Goal: Information Seeking & Learning: Learn about a topic

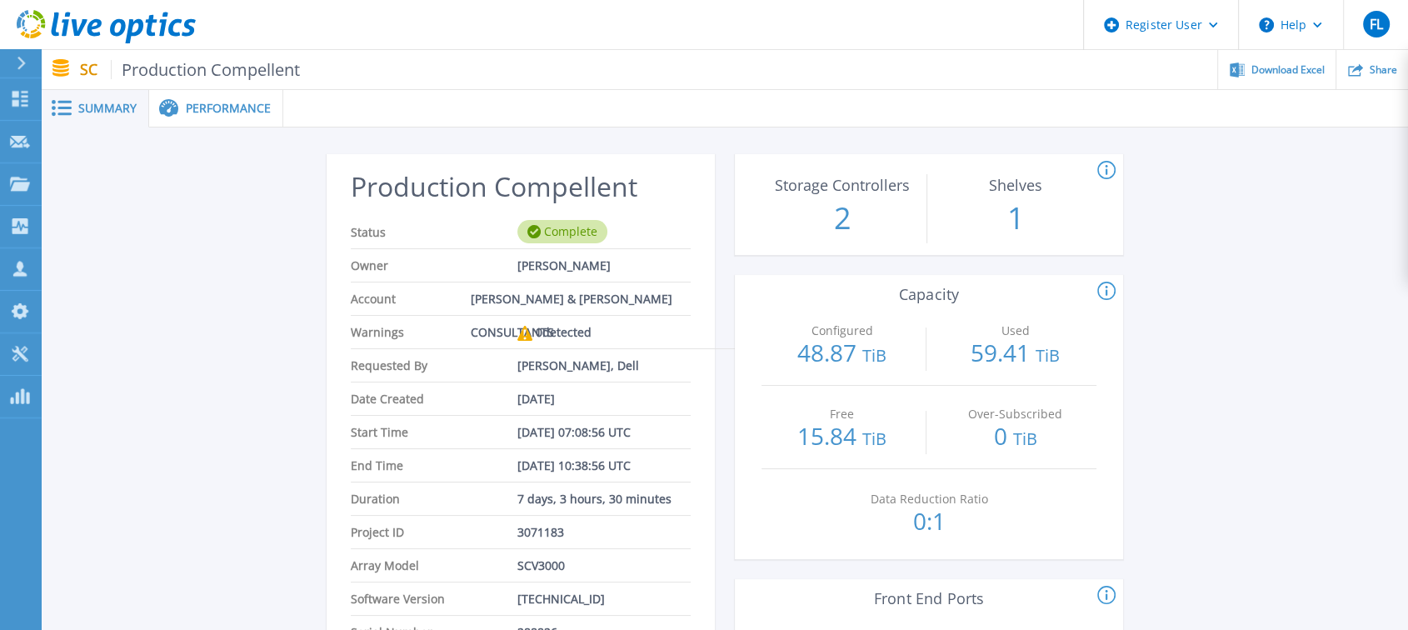
click at [251, 106] on span "Performance" at bounding box center [228, 108] width 85 height 12
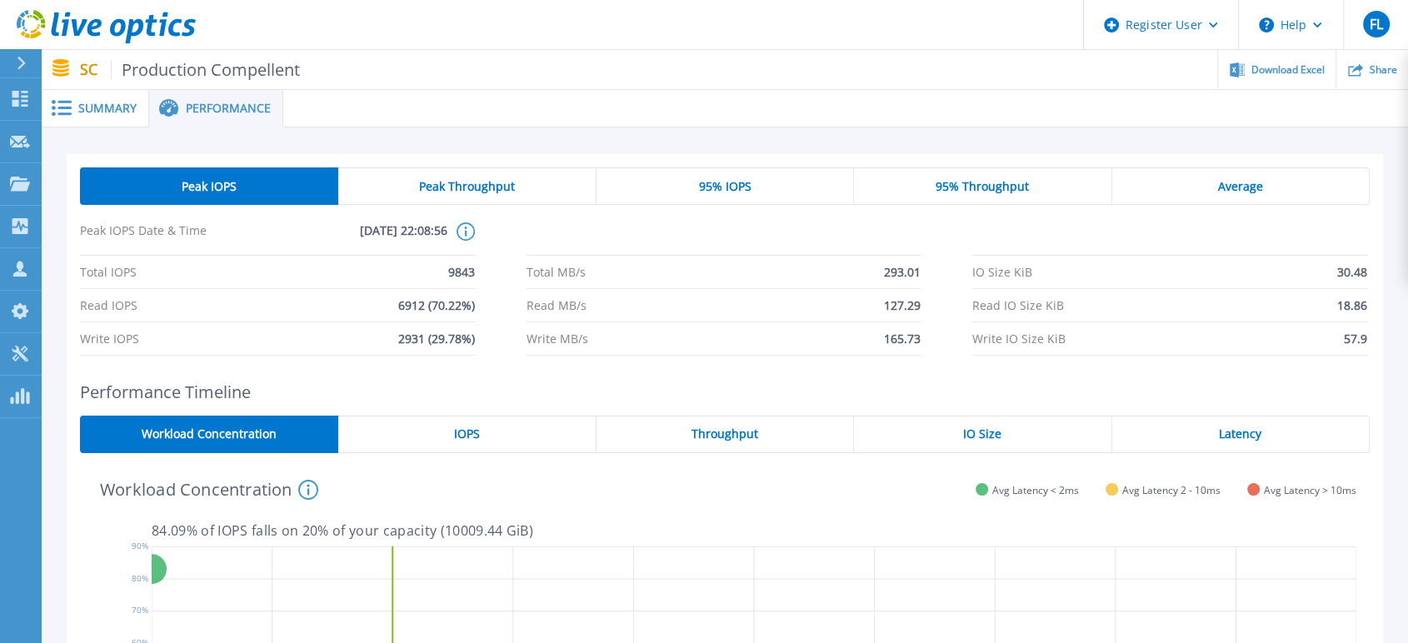
click at [94, 125] on div "Summary" at bounding box center [95, 108] width 107 height 37
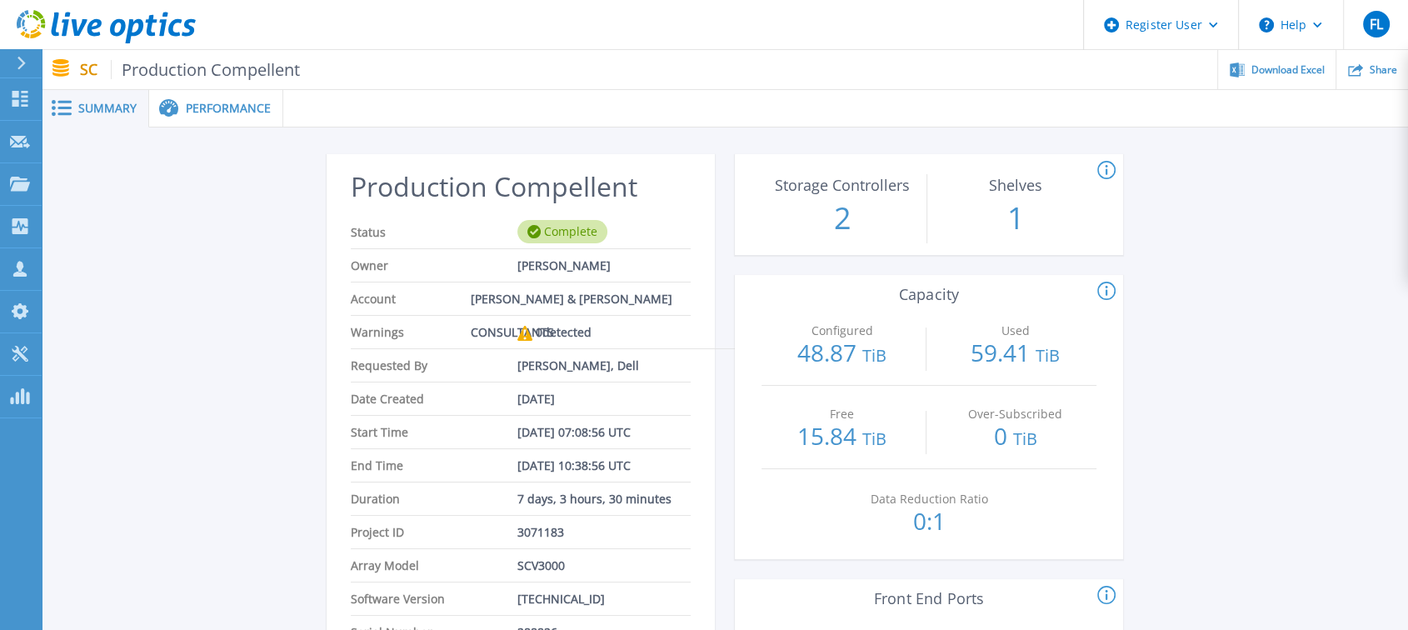
click at [527, 332] on icon at bounding box center [524, 333] width 15 height 15
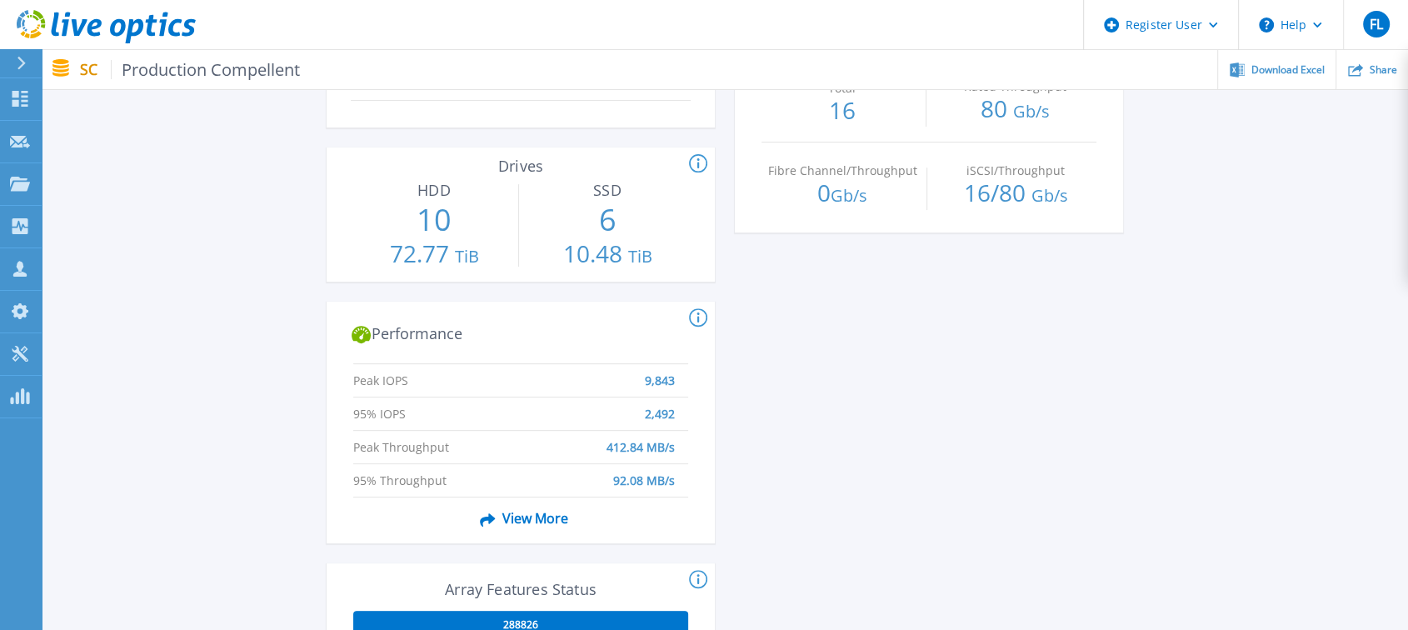
scroll to position [555, 0]
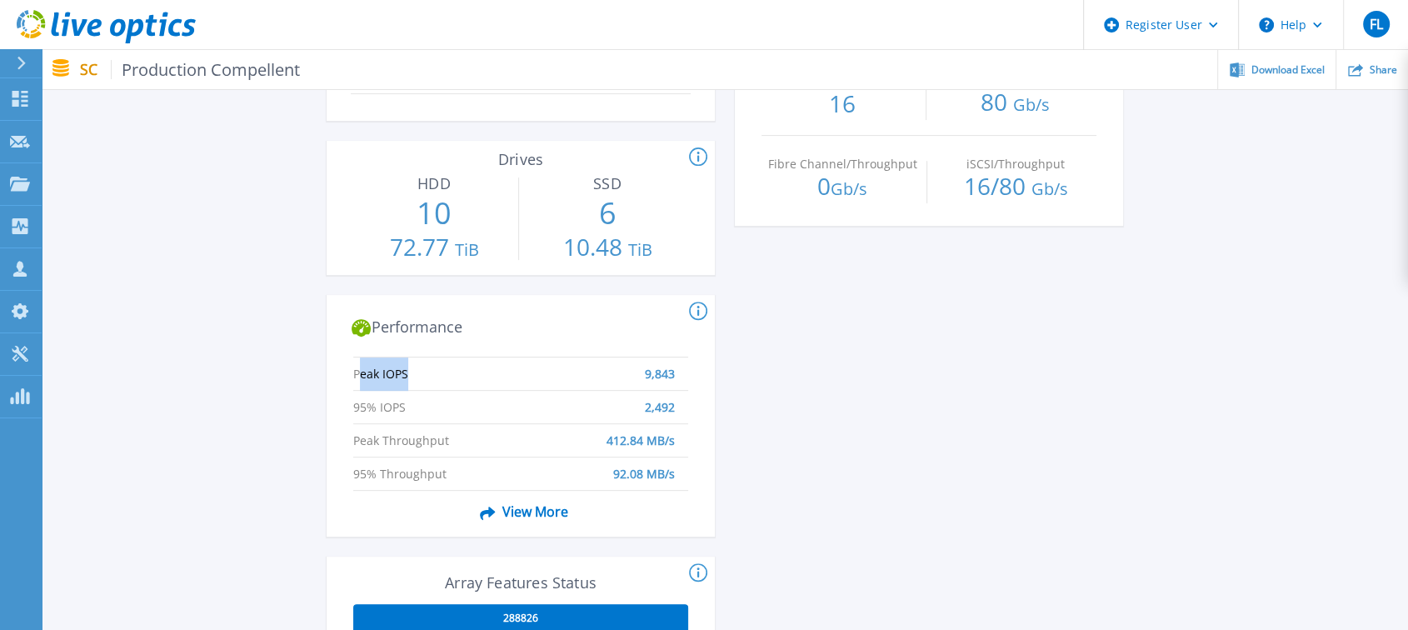
drag, startPoint x: 357, startPoint y: 374, endPoint x: 573, endPoint y: 385, distance: 216.9
click at [573, 385] on li "Peak IOPS 9,843" at bounding box center [520, 373] width 335 height 33
click at [662, 382] on li "Peak IOPS 9,843" at bounding box center [520, 373] width 335 height 33
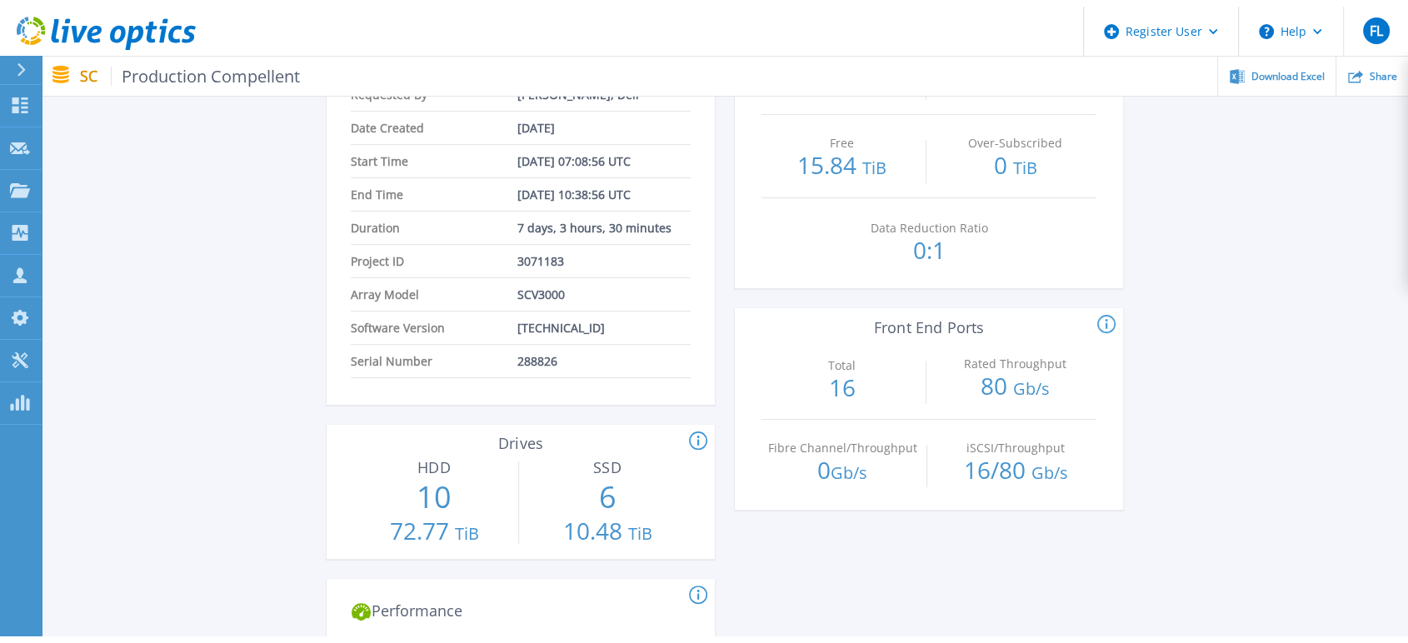
scroll to position [0, 0]
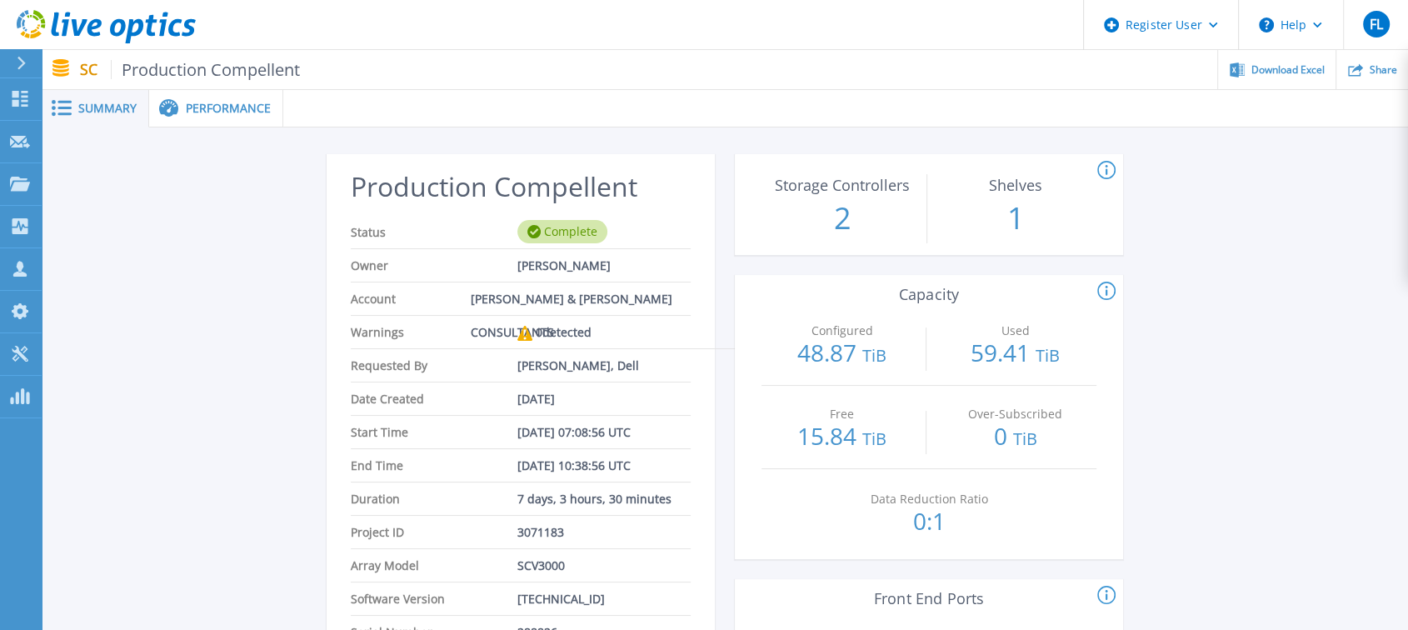
click at [200, 104] on span "Performance" at bounding box center [228, 108] width 85 height 12
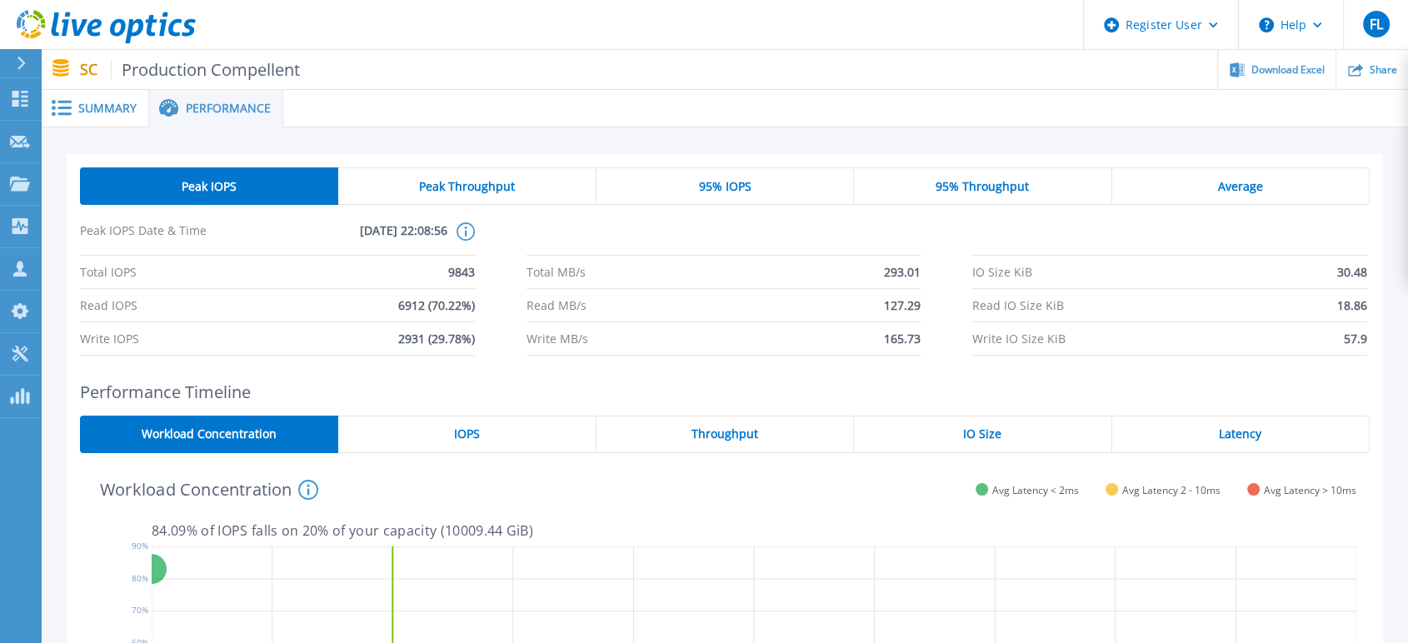
click at [1159, 442] on div "Latency" at bounding box center [1240, 434] width 257 height 37
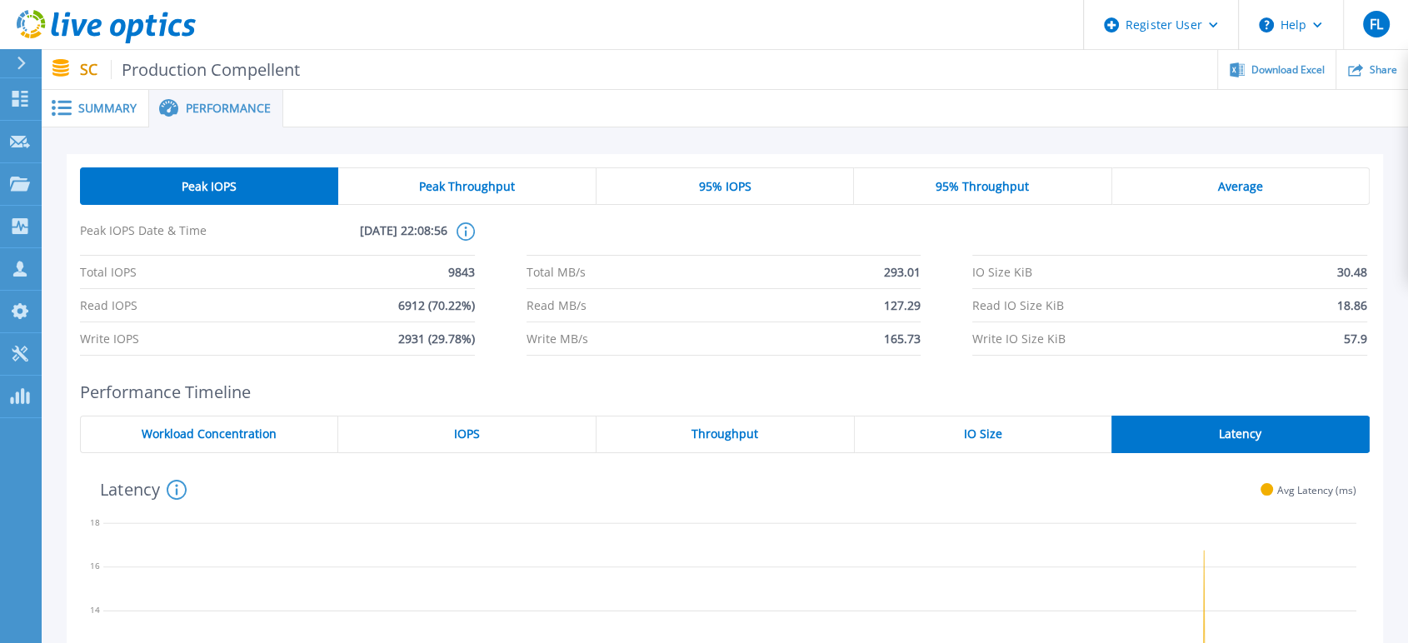
drag, startPoint x: 482, startPoint y: 276, endPoint x: 454, endPoint y: 278, distance: 27.6
click at [464, 281] on div "Total IOPS 9843 Total MB/s 293.01 IO Size KiB 30.48 Read IOPS 6912 (70.22%) Rea…" at bounding box center [725, 306] width 1290 height 100
click at [139, 107] on div "Summary" at bounding box center [95, 108] width 107 height 37
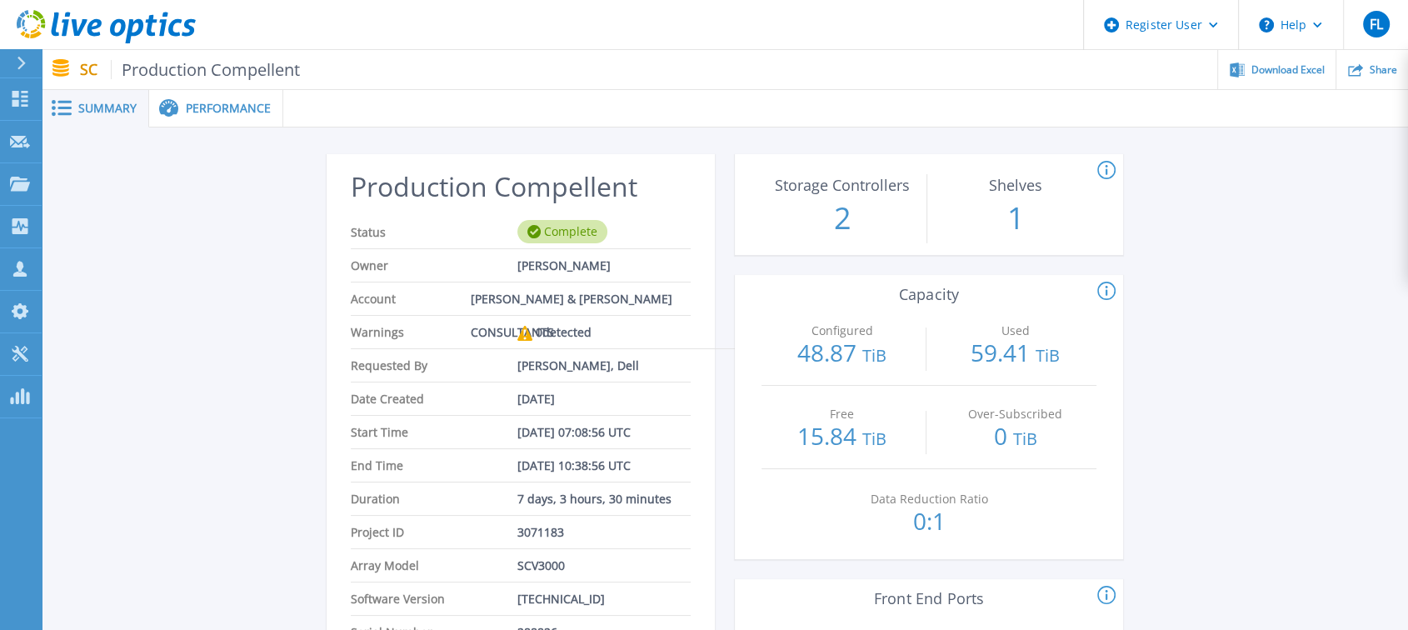
click at [247, 110] on span "Performance" at bounding box center [228, 108] width 85 height 12
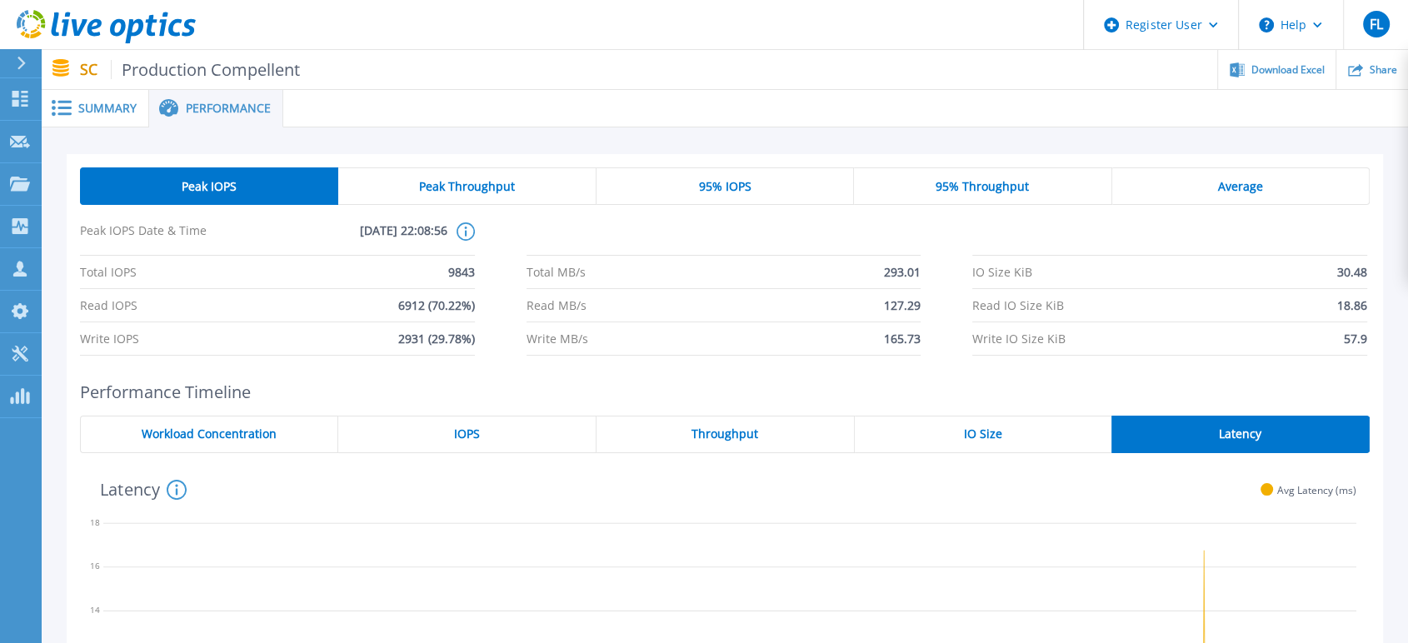
click at [505, 198] on div "Peak Throughput" at bounding box center [466, 185] width 257 height 37
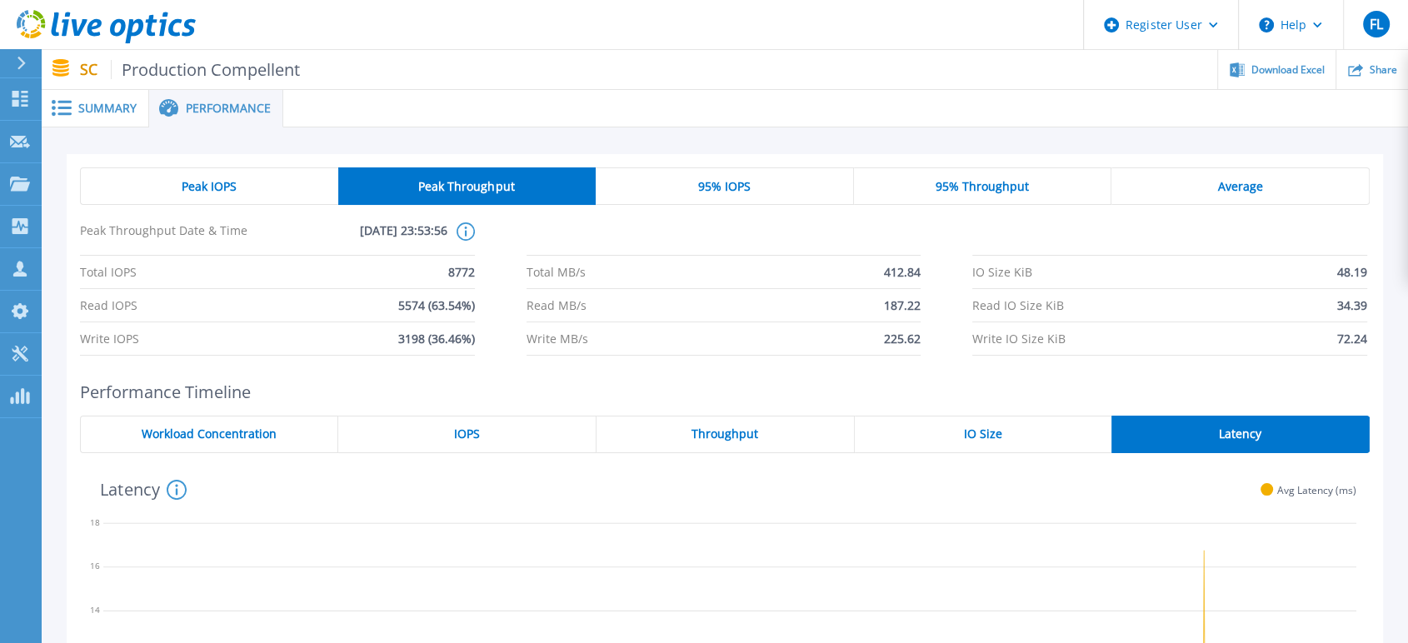
click at [724, 191] on span "95% IOPS" at bounding box center [724, 186] width 52 height 13
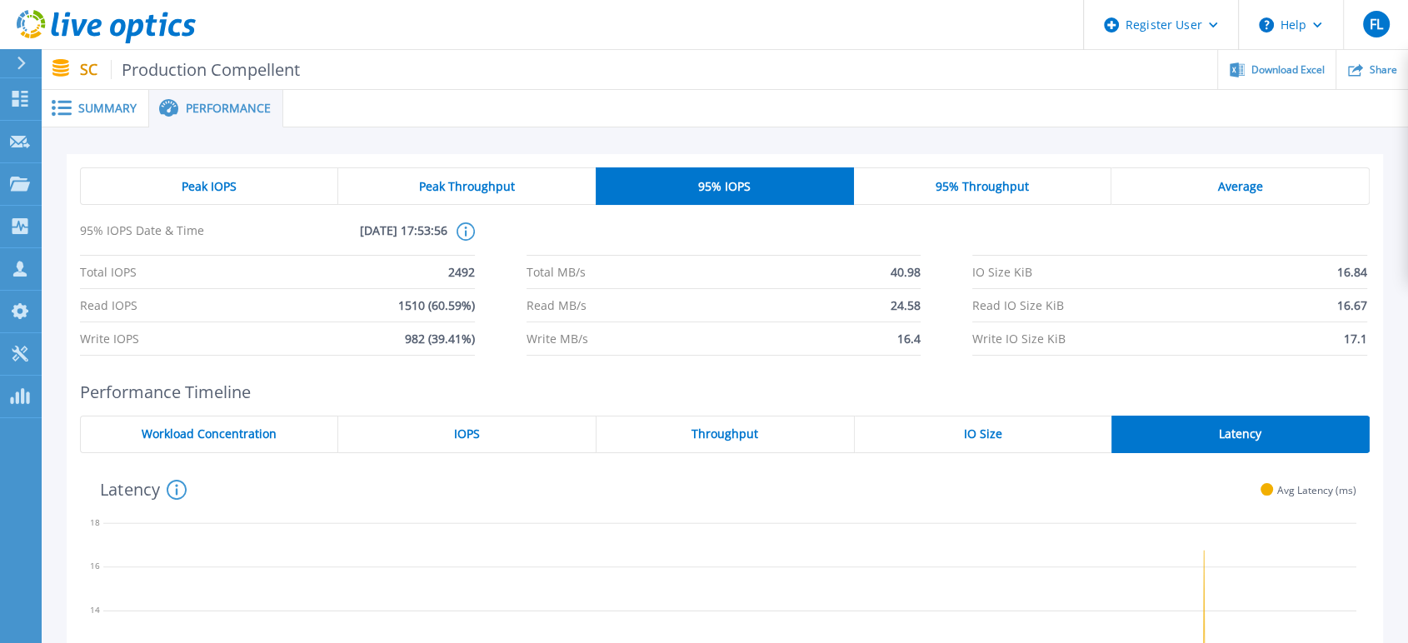
click at [547, 422] on div "IOPS" at bounding box center [467, 434] width 258 height 37
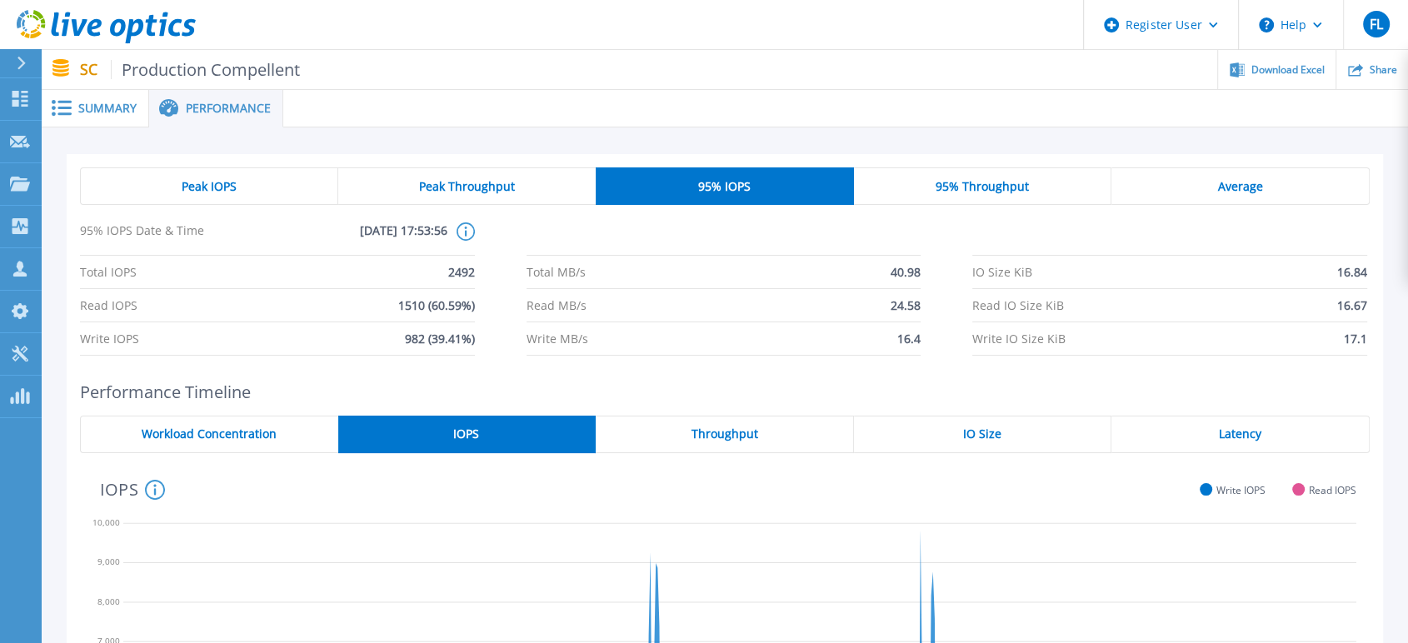
drag, startPoint x: 278, startPoint y: 189, endPoint x: 264, endPoint y: 170, distance: 23.8
click at [277, 187] on div "Peak IOPS" at bounding box center [209, 185] width 258 height 37
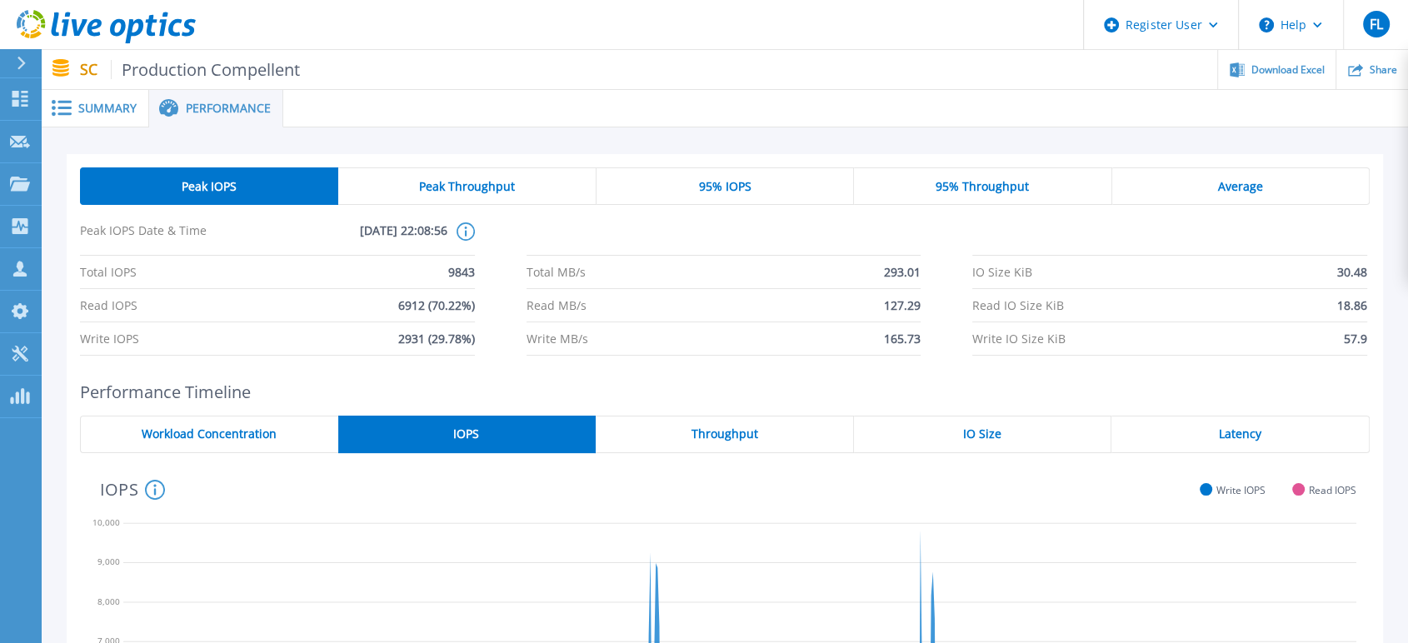
click at [110, 103] on span "Summary" at bounding box center [107, 108] width 58 height 12
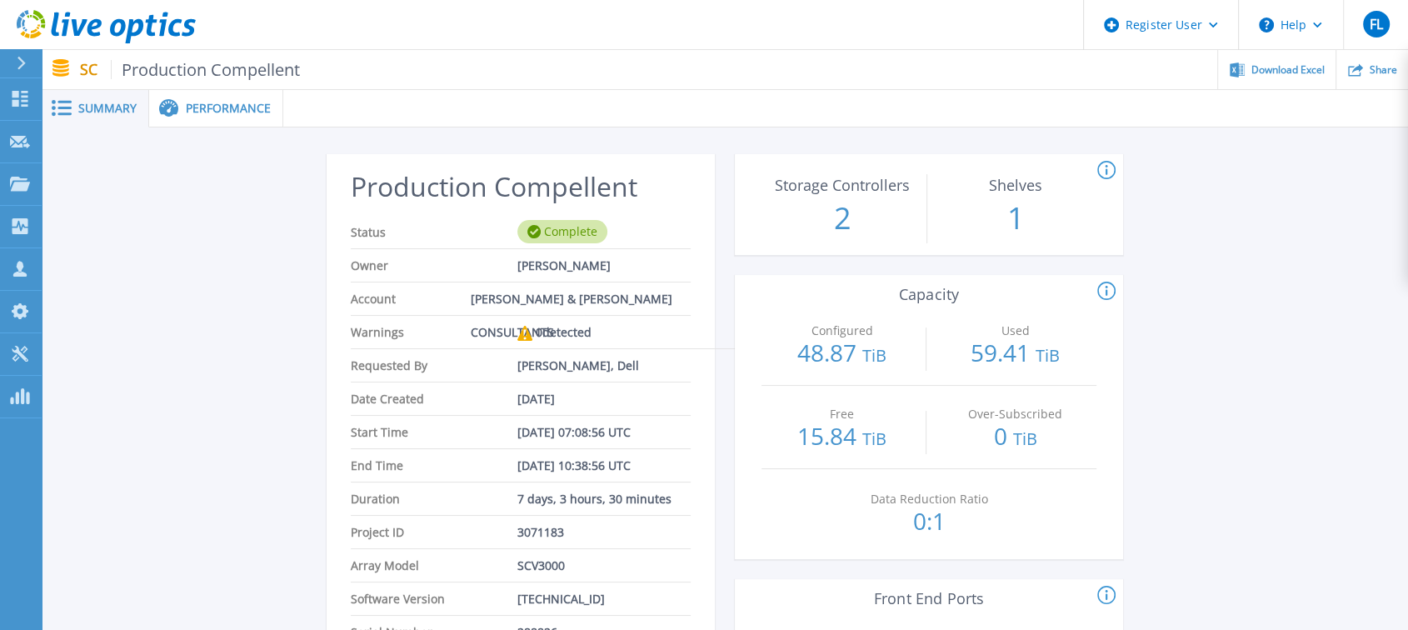
scroll to position [92, 0]
click at [233, 107] on span "Performance" at bounding box center [228, 108] width 85 height 12
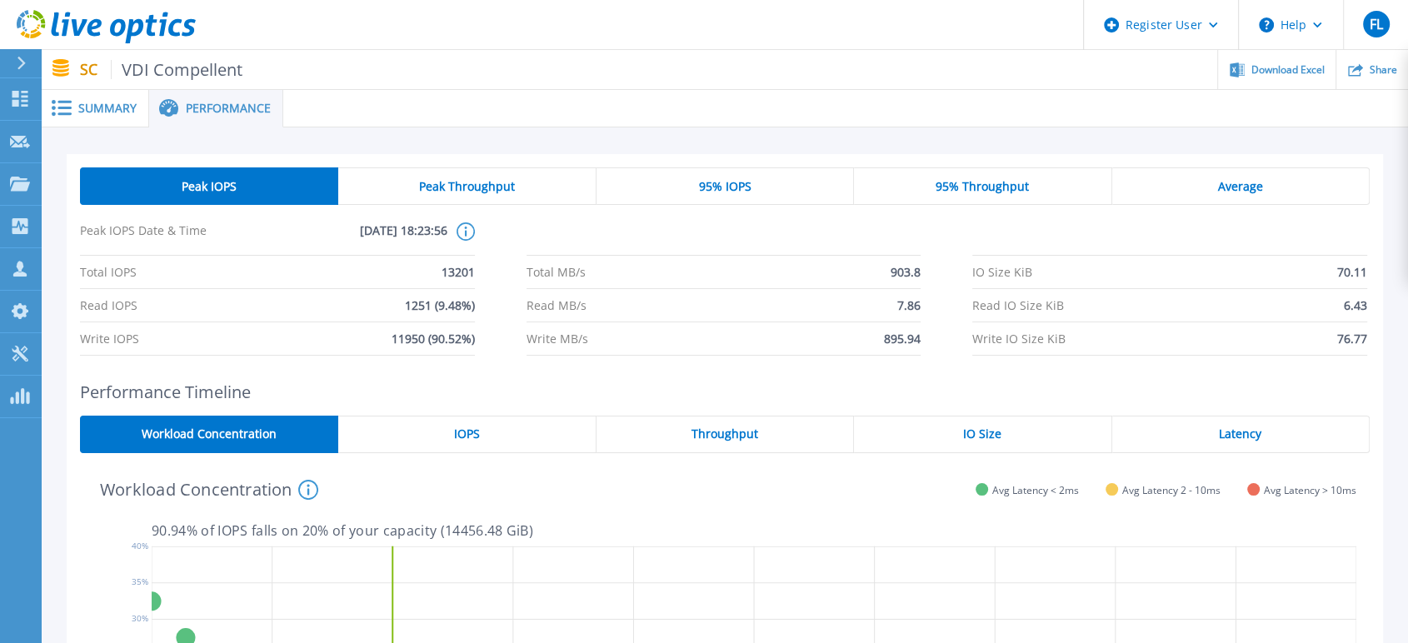
click at [121, 117] on div "Summary" at bounding box center [95, 108] width 107 height 37
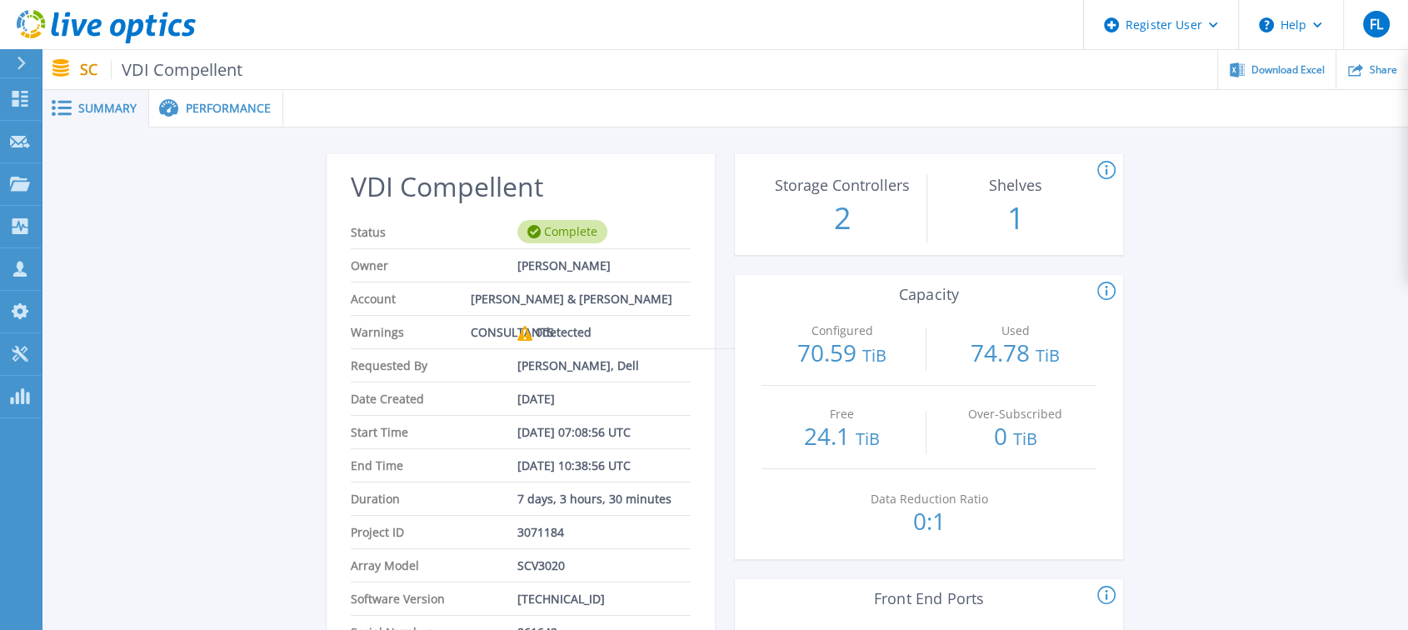
click at [232, 121] on div "Performance" at bounding box center [216, 108] width 134 height 37
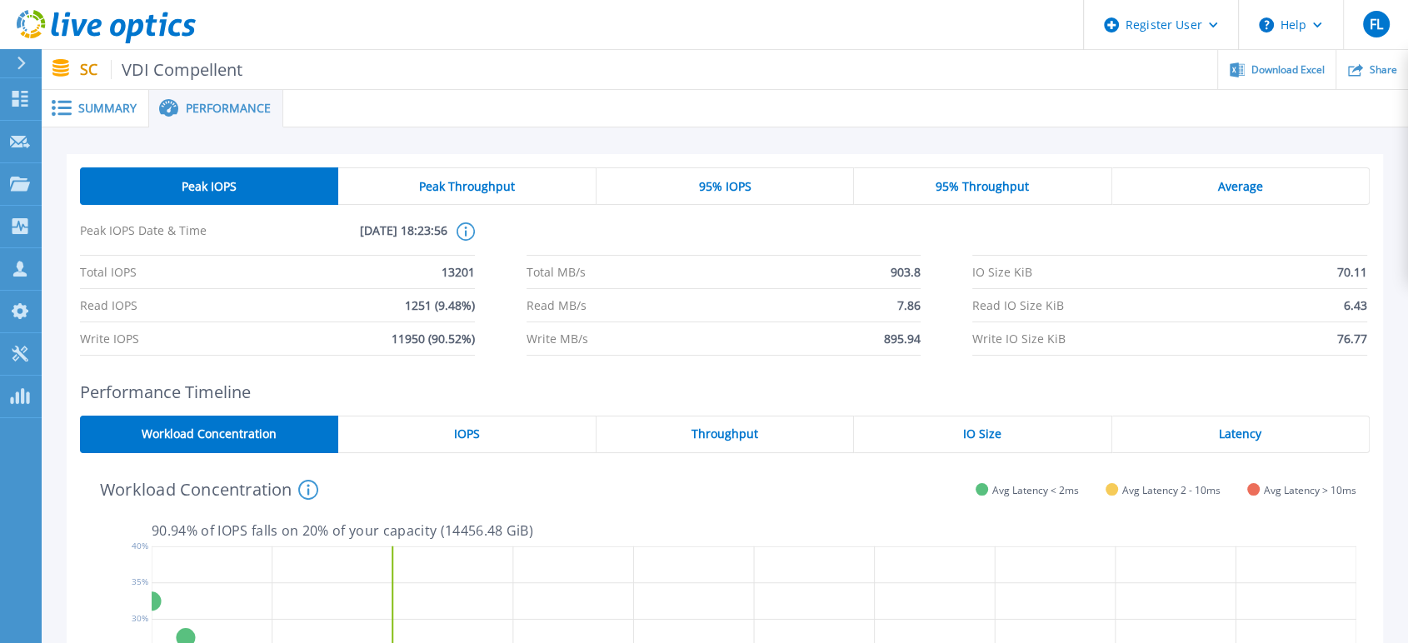
click at [132, 114] on span "Summary" at bounding box center [107, 108] width 58 height 12
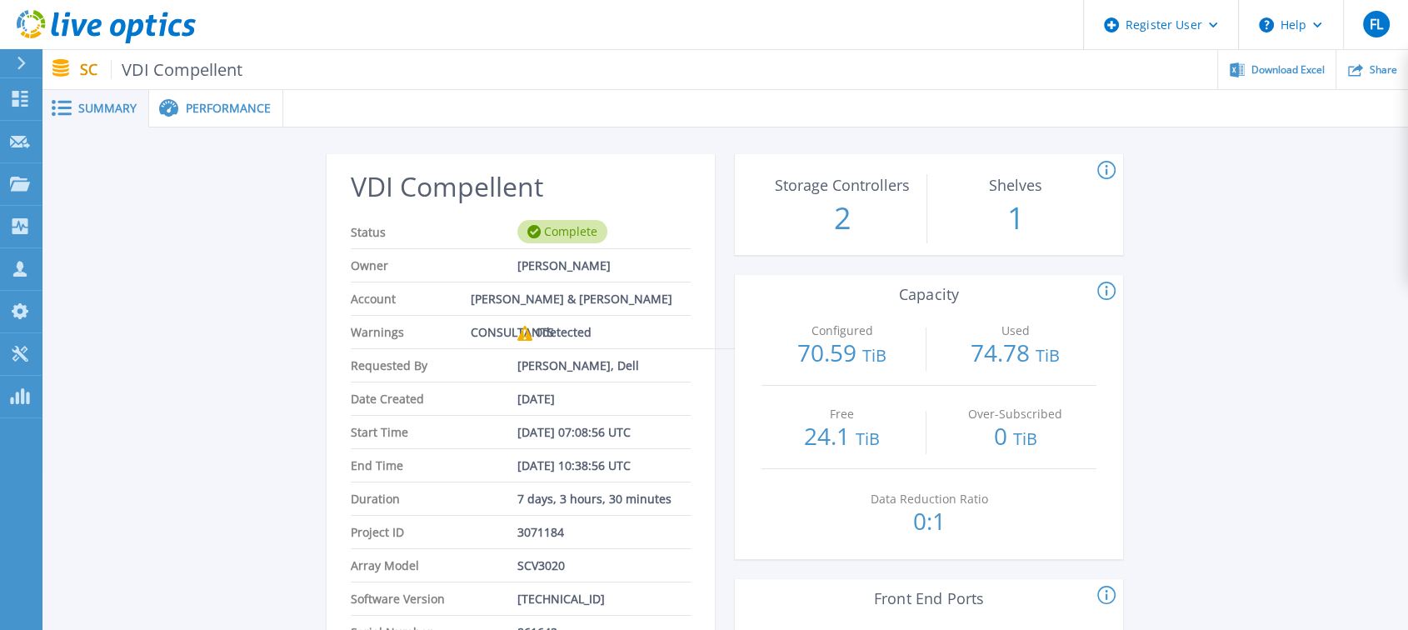
click at [584, 335] on div "0 detected" at bounding box center [554, 332] width 74 height 33
click at [522, 337] on icon at bounding box center [524, 333] width 15 height 15
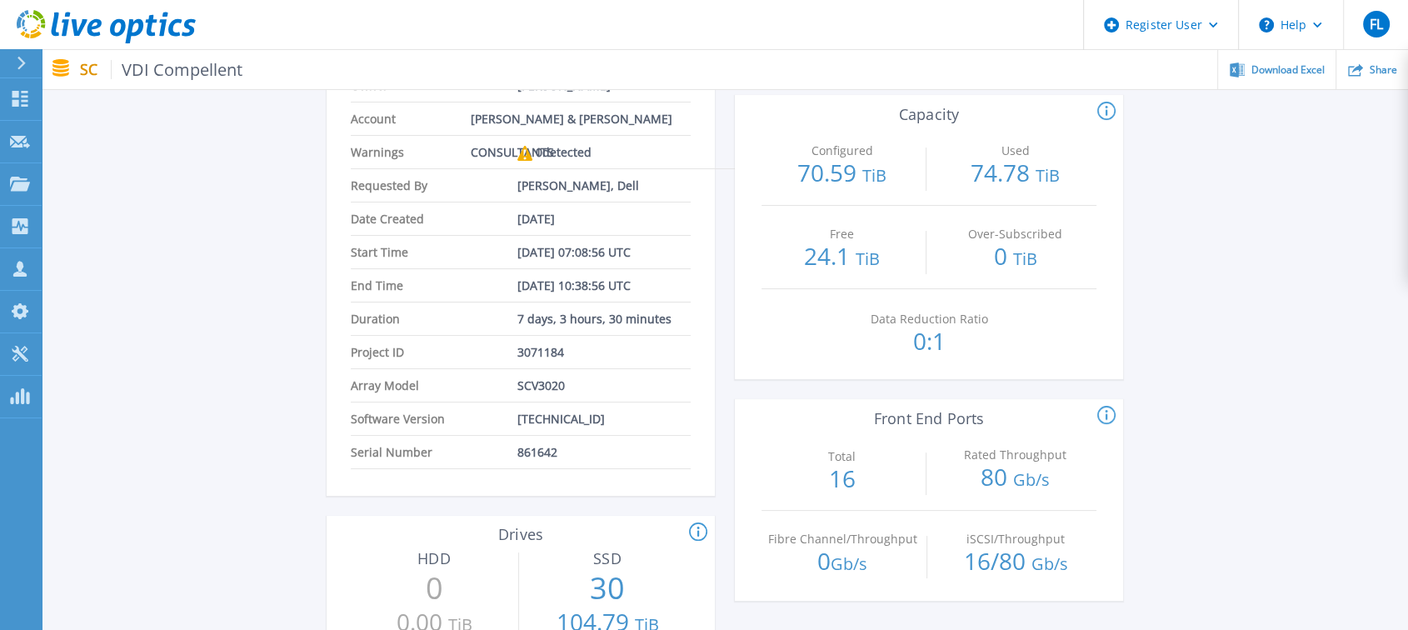
scroll to position [185, 0]
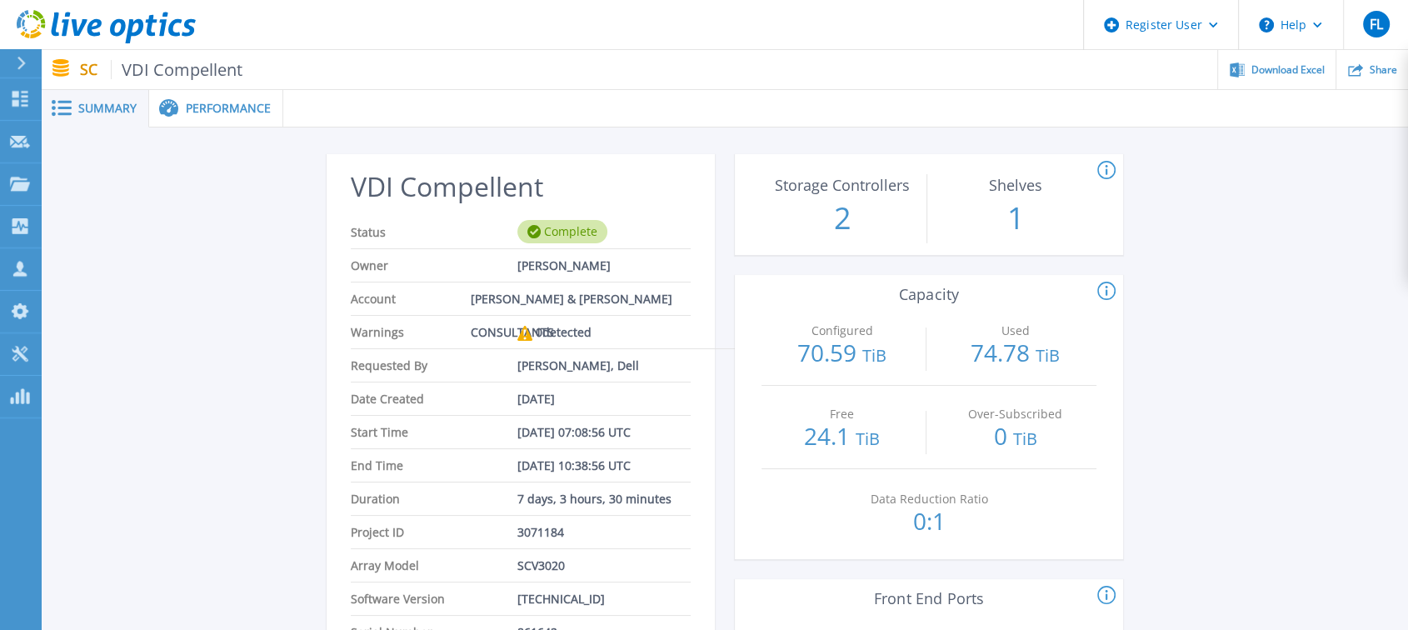
click at [218, 102] on span "Performance" at bounding box center [228, 108] width 85 height 12
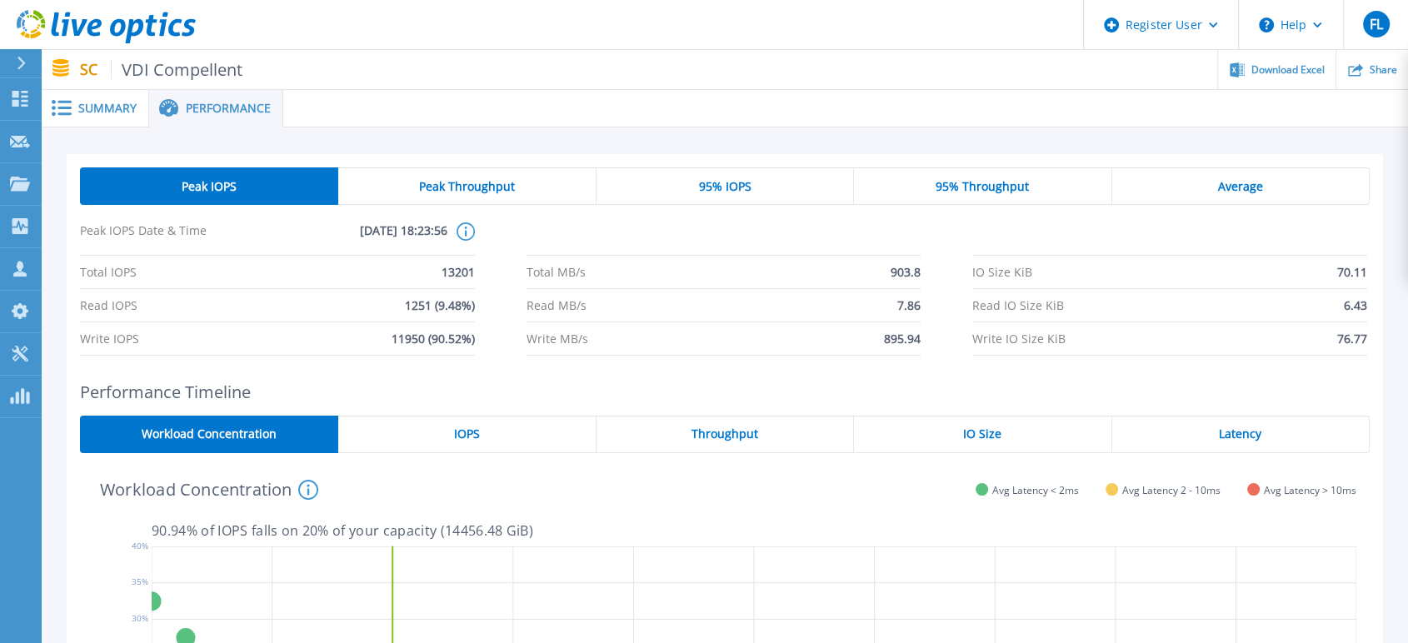
click at [1129, 187] on div "Average" at bounding box center [1240, 185] width 257 height 37
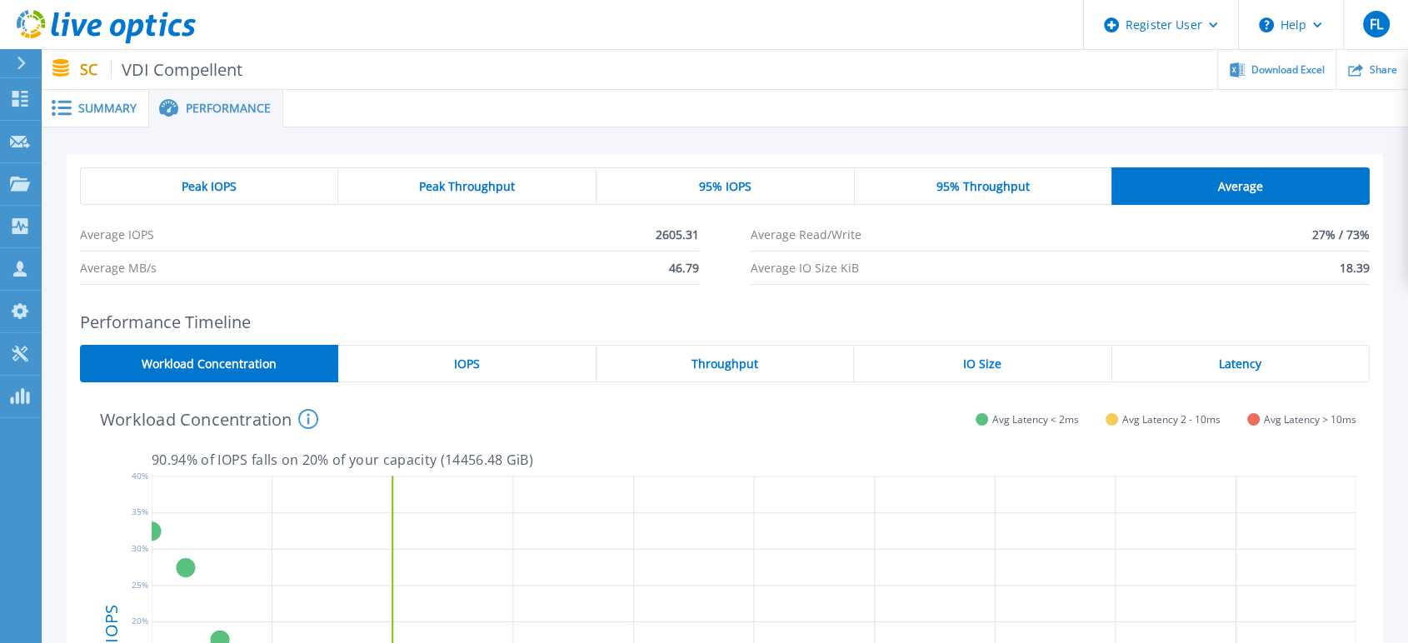
click at [238, 185] on div "Peak IOPS" at bounding box center [209, 185] width 258 height 37
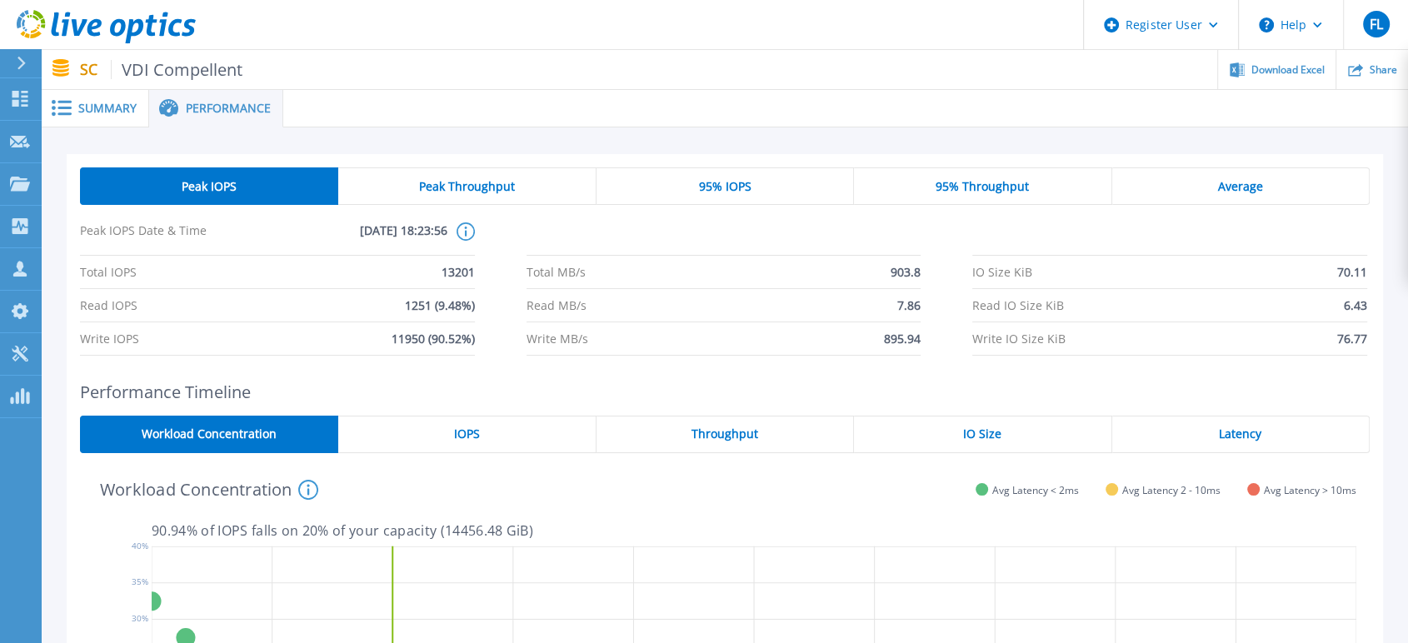
click at [1169, 447] on div "Latency" at bounding box center [1240, 434] width 257 height 37
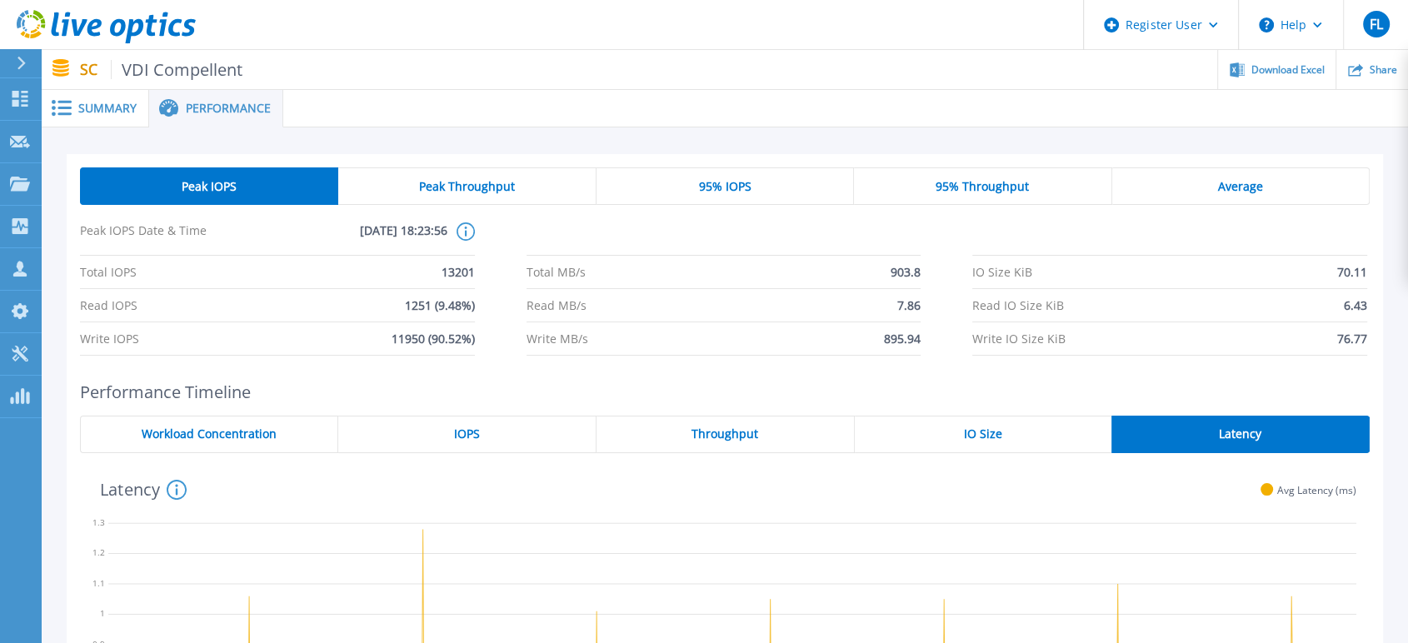
click at [96, 105] on span "Summary" at bounding box center [107, 108] width 58 height 12
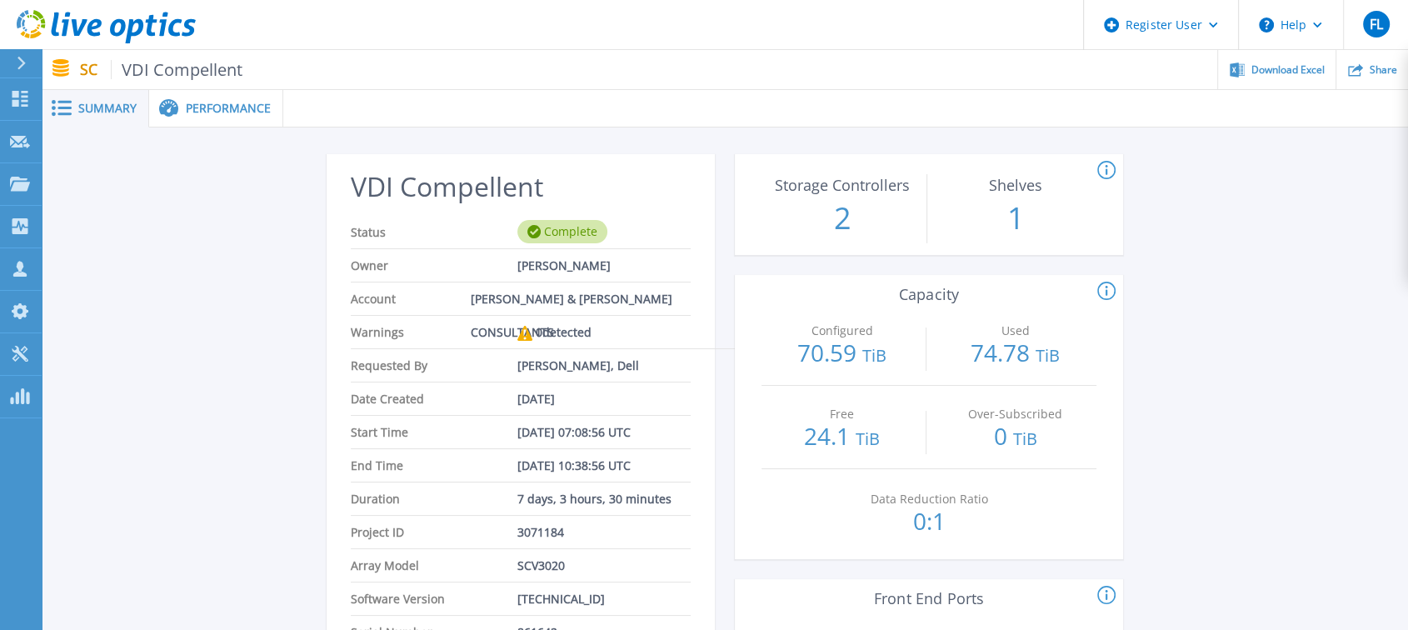
click at [240, 120] on div "Performance" at bounding box center [216, 108] width 134 height 37
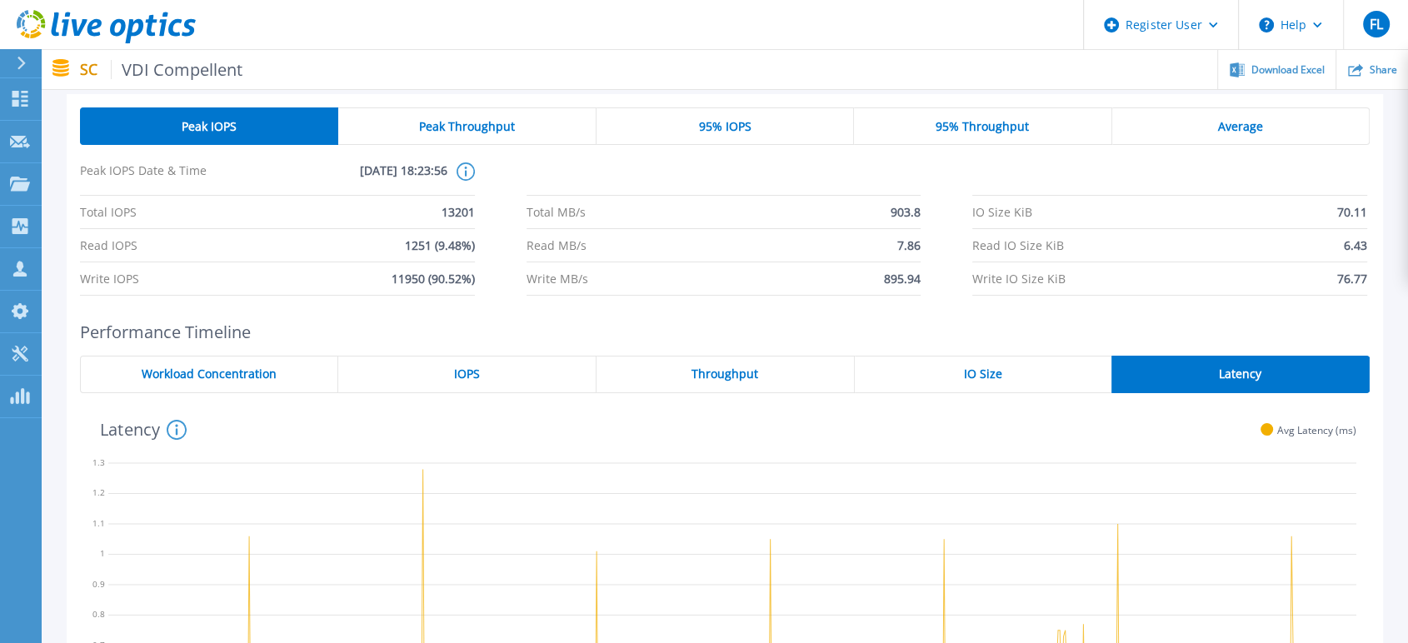
scroll to position [277, 0]
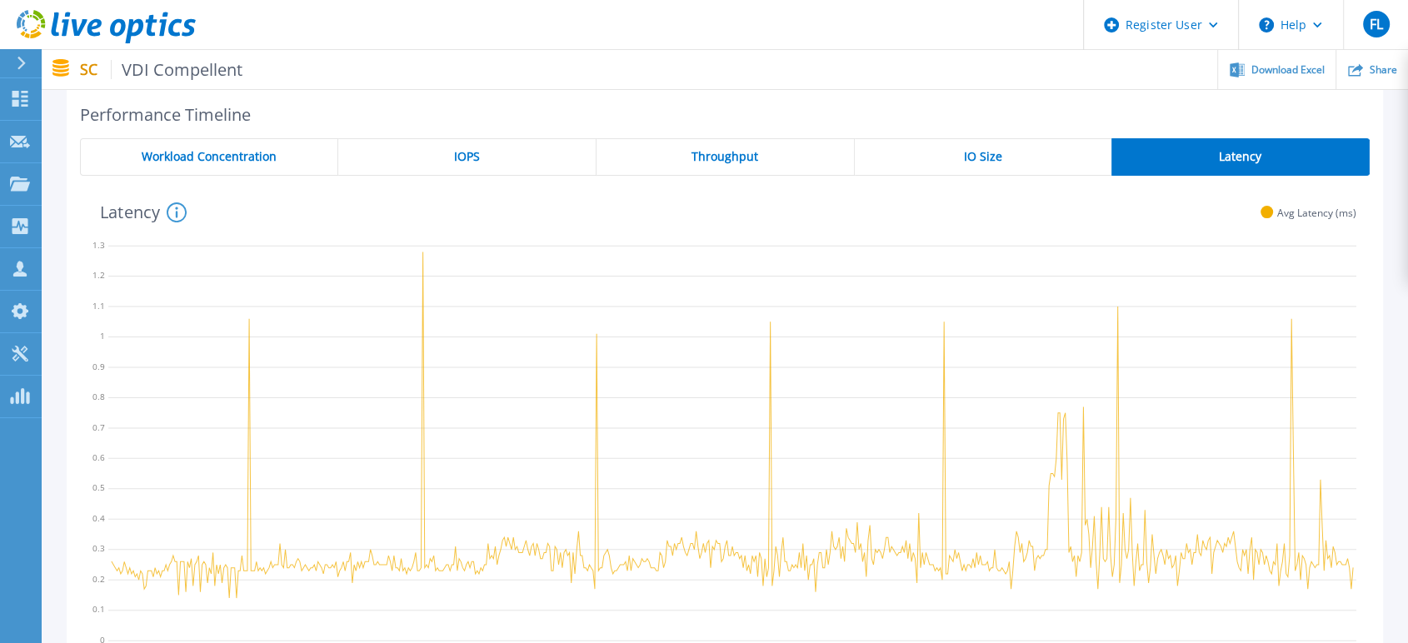
click at [453, 170] on div "IOPS" at bounding box center [467, 156] width 258 height 37
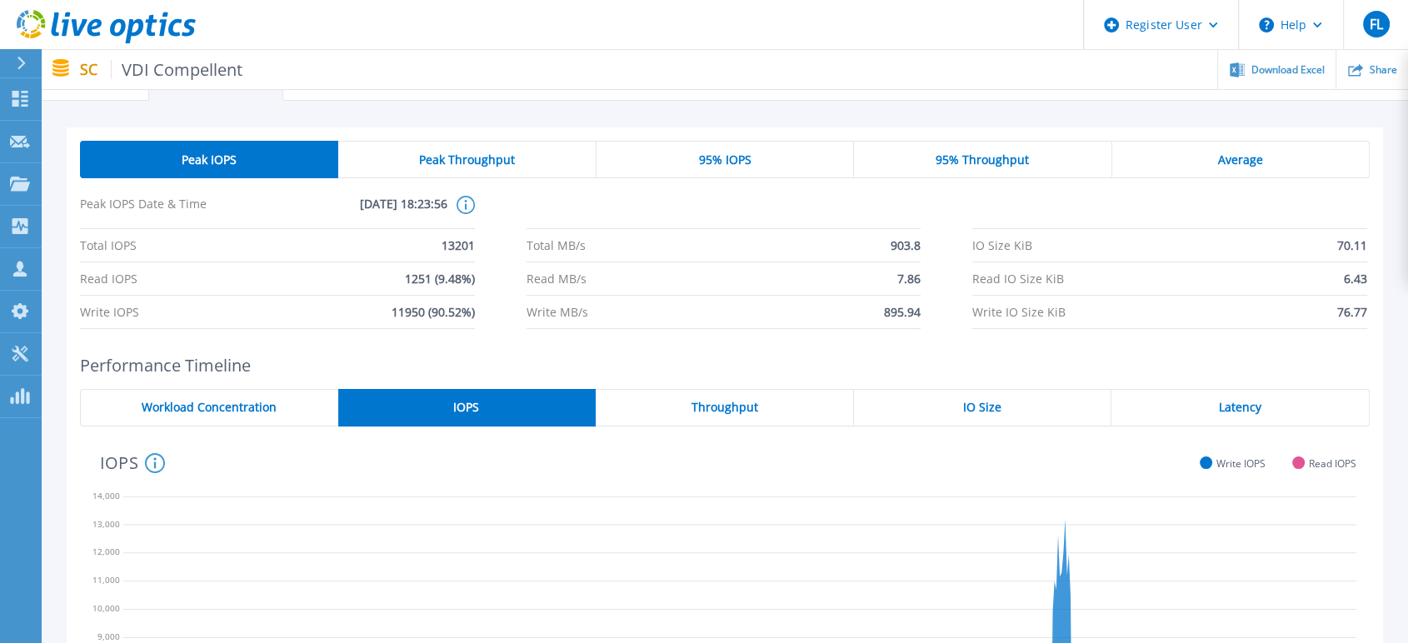
scroll to position [0, 0]
